Goal: Task Accomplishment & Management: Manage account settings

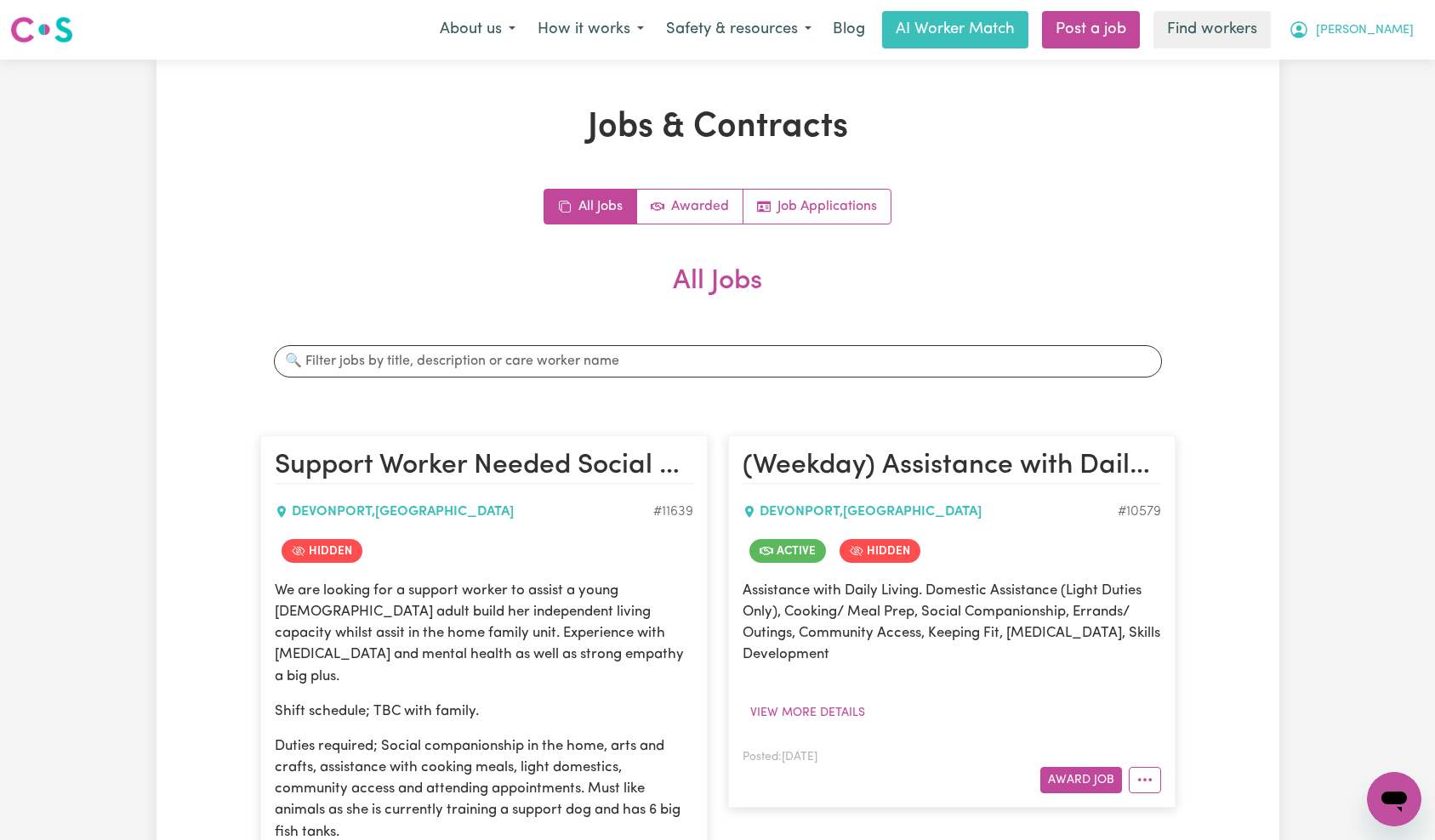
click at [1395, 32] on span "[PERSON_NAME]" at bounding box center [1364, 30] width 98 height 19
click at [1376, 100] on link "Logout" at bounding box center [1356, 98] width 134 height 32
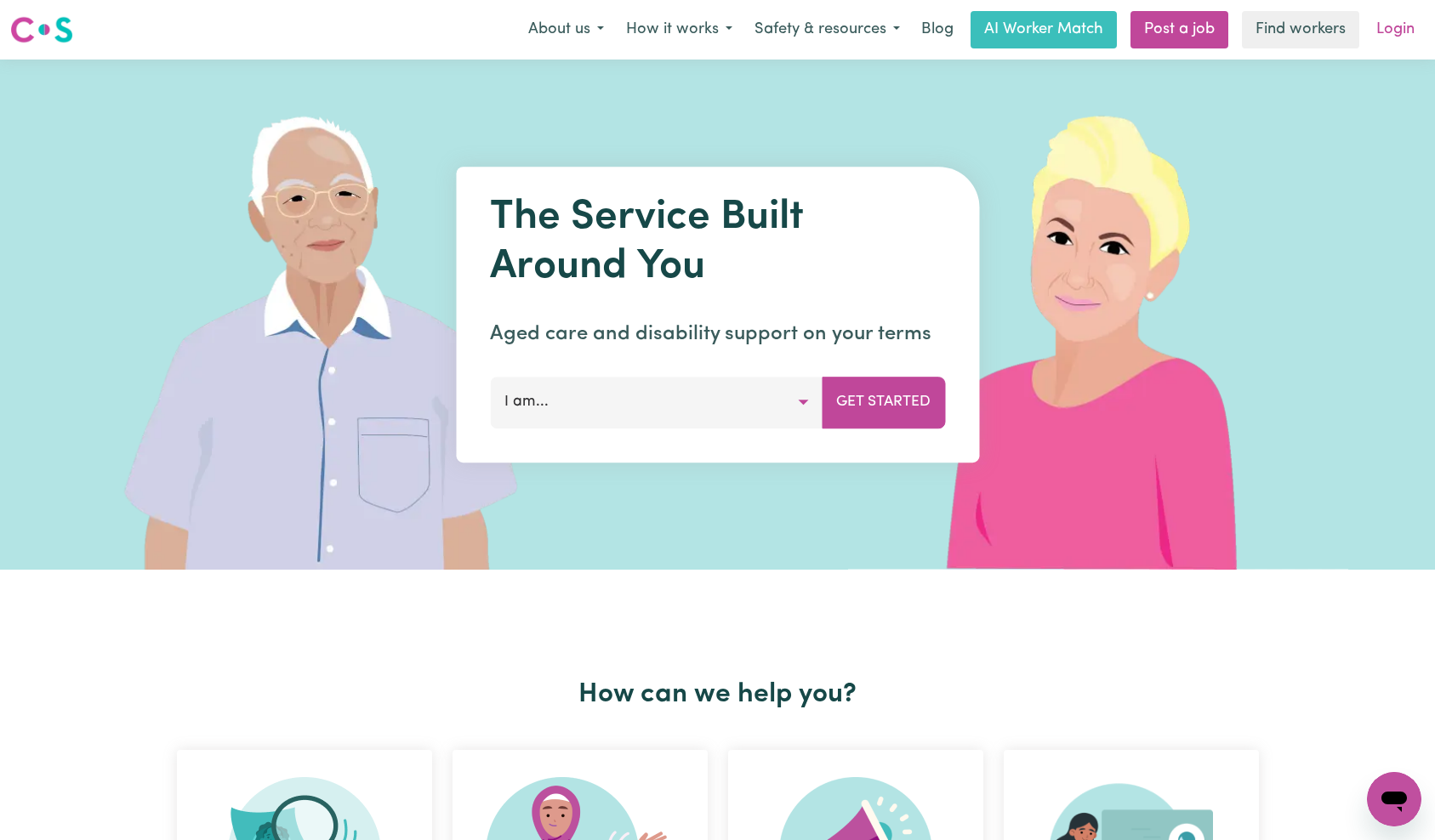
click at [1401, 32] on link "Login" at bounding box center [1395, 29] width 59 height 37
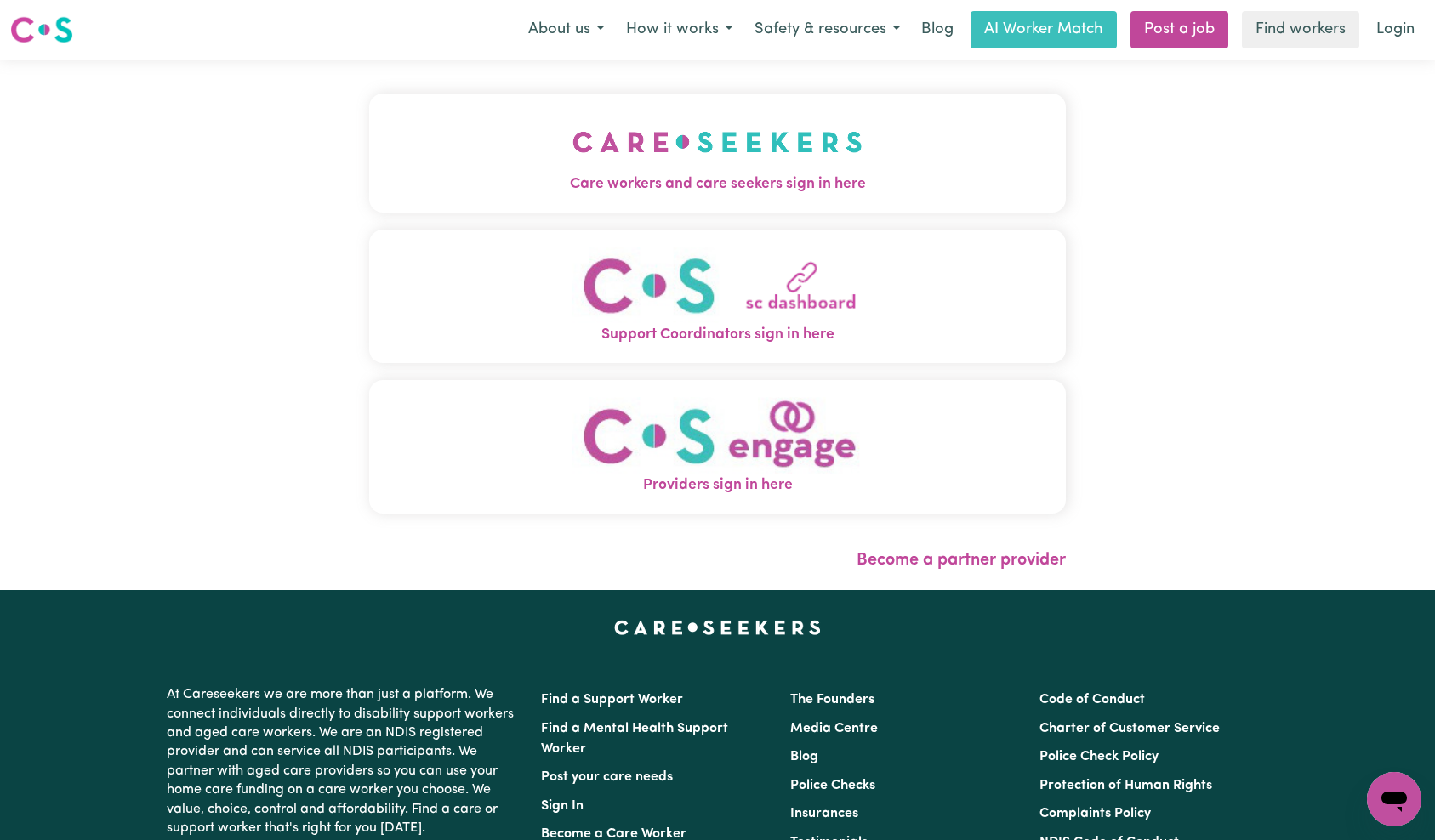
drag, startPoint x: 473, startPoint y: 173, endPoint x: 524, endPoint y: 190, distance: 53.8
click at [473, 173] on span "Care workers and care seekers sign in here" at bounding box center [718, 184] width 698 height 22
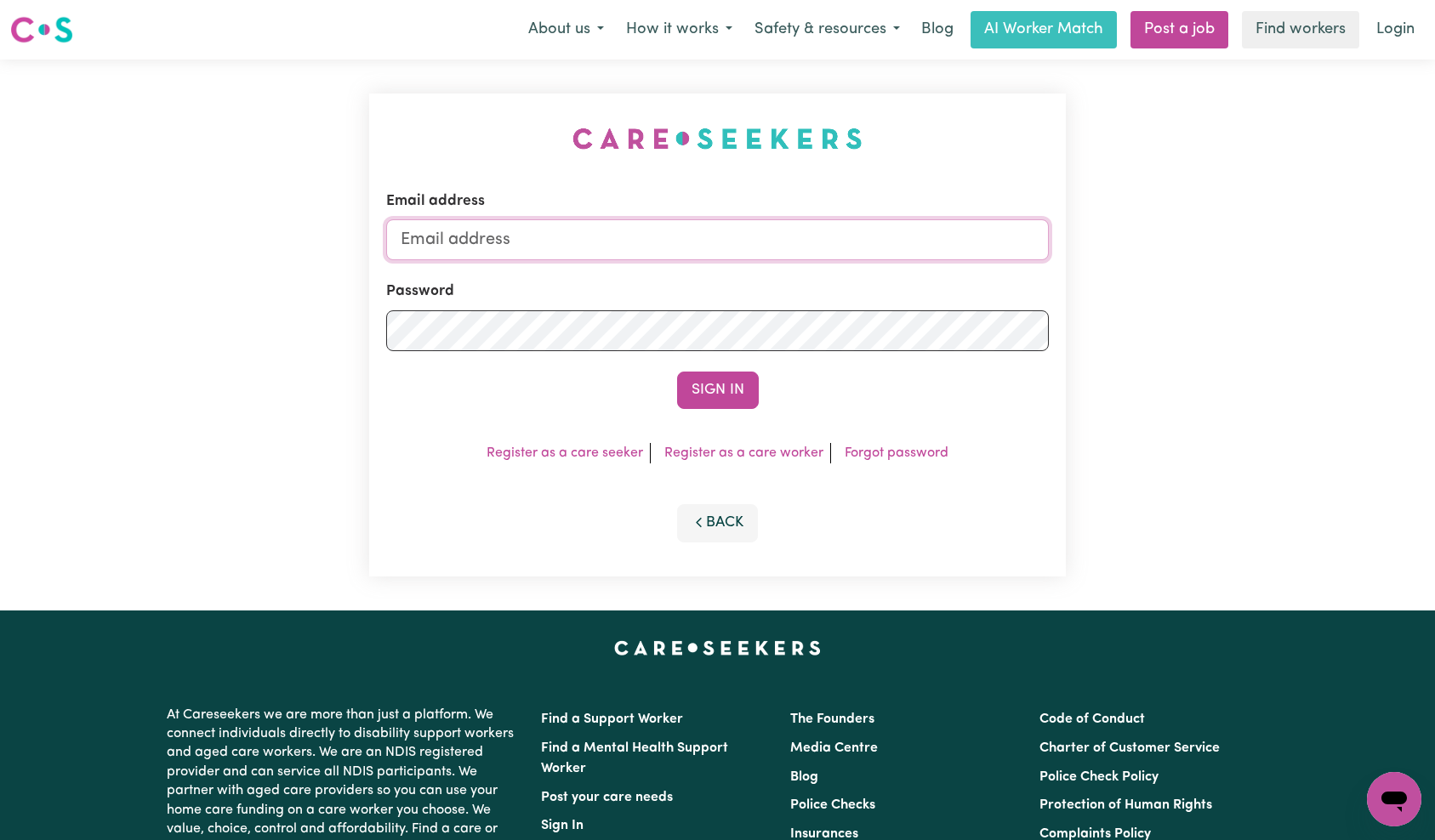
click at [744, 246] on input "Email address" at bounding box center [717, 239] width 663 height 41
type input "[EMAIL_ADDRESS][DOMAIN_NAME]"
click at [714, 389] on button "Sign In" at bounding box center [718, 390] width 82 height 37
